Goal: Transaction & Acquisition: Purchase product/service

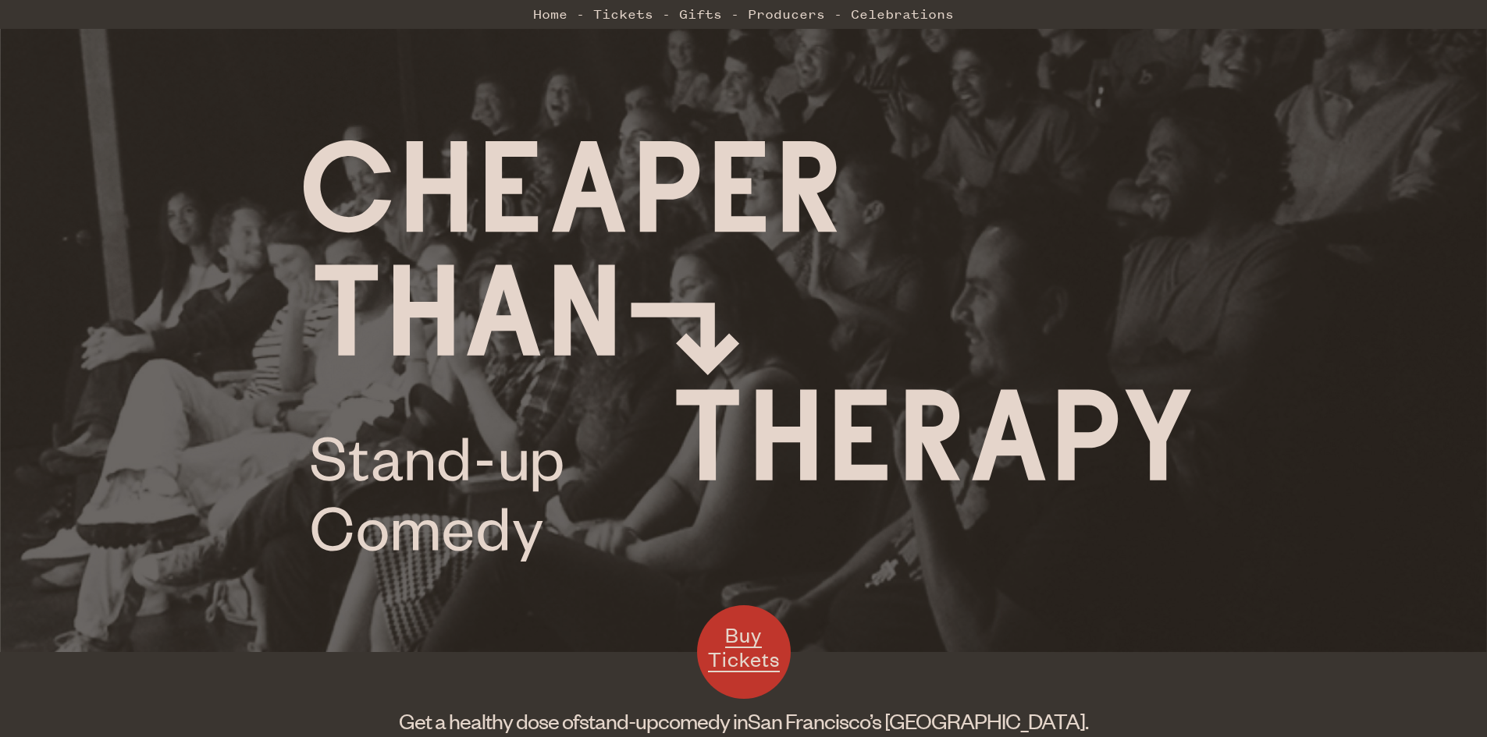
click at [1085, 584] on div at bounding box center [743, 326] width 1487 height 652
click at [621, 12] on link "Tickets" at bounding box center [623, 13] width 60 height 31
click at [1200, 584] on div at bounding box center [743, 326] width 1487 height 652
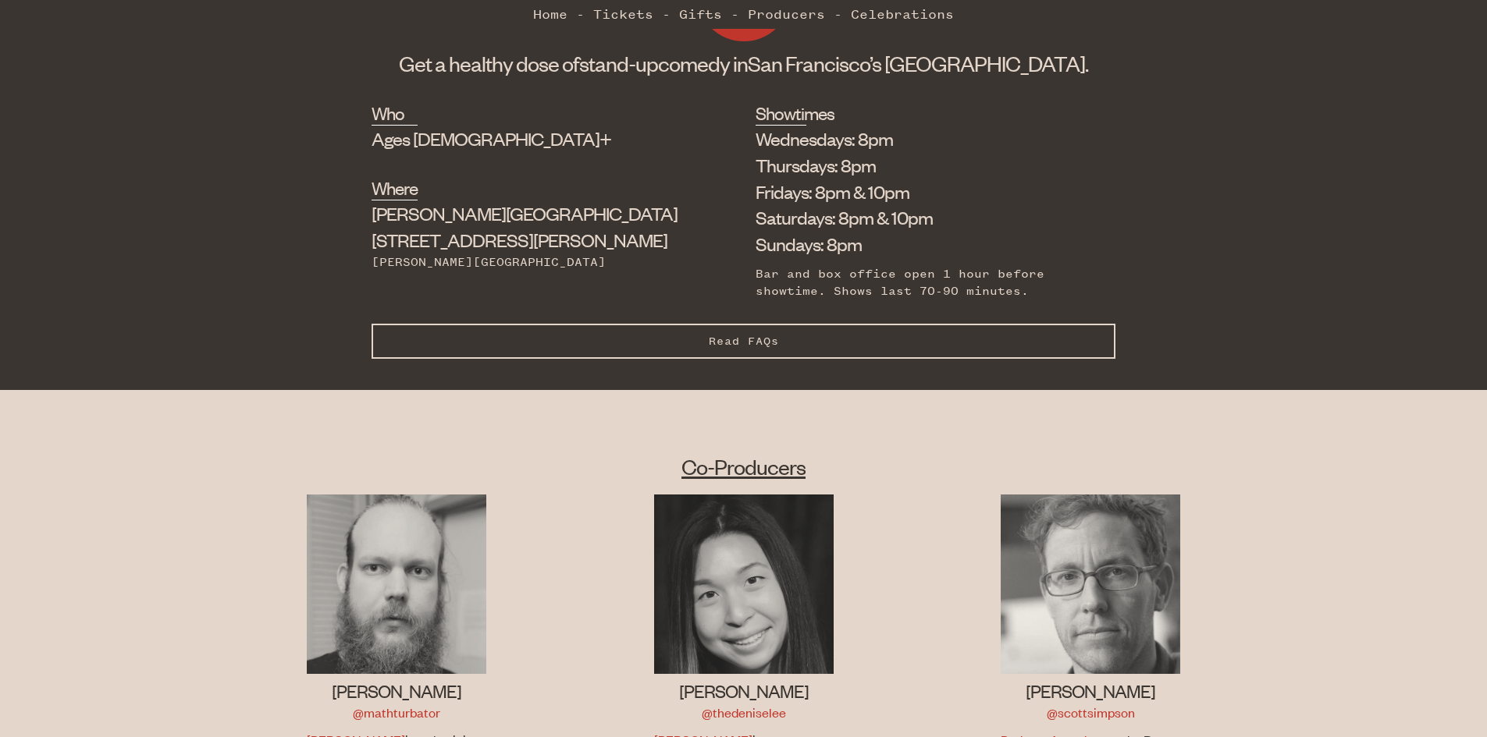
scroll to position [687, 0]
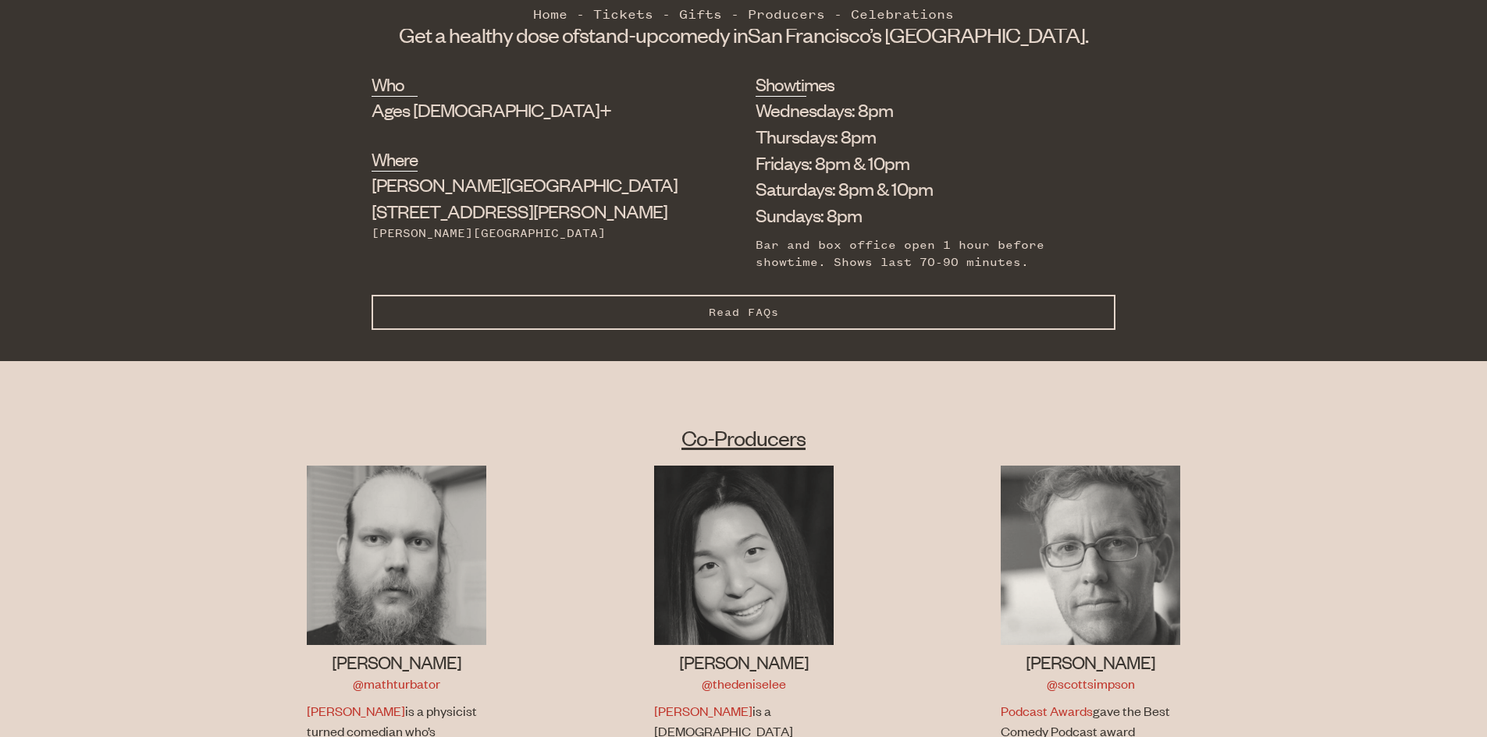
click at [823, 309] on button "Read FAQs Hide FAQs" at bounding box center [743, 312] width 744 height 35
